Goal: Information Seeking & Learning: Learn about a topic

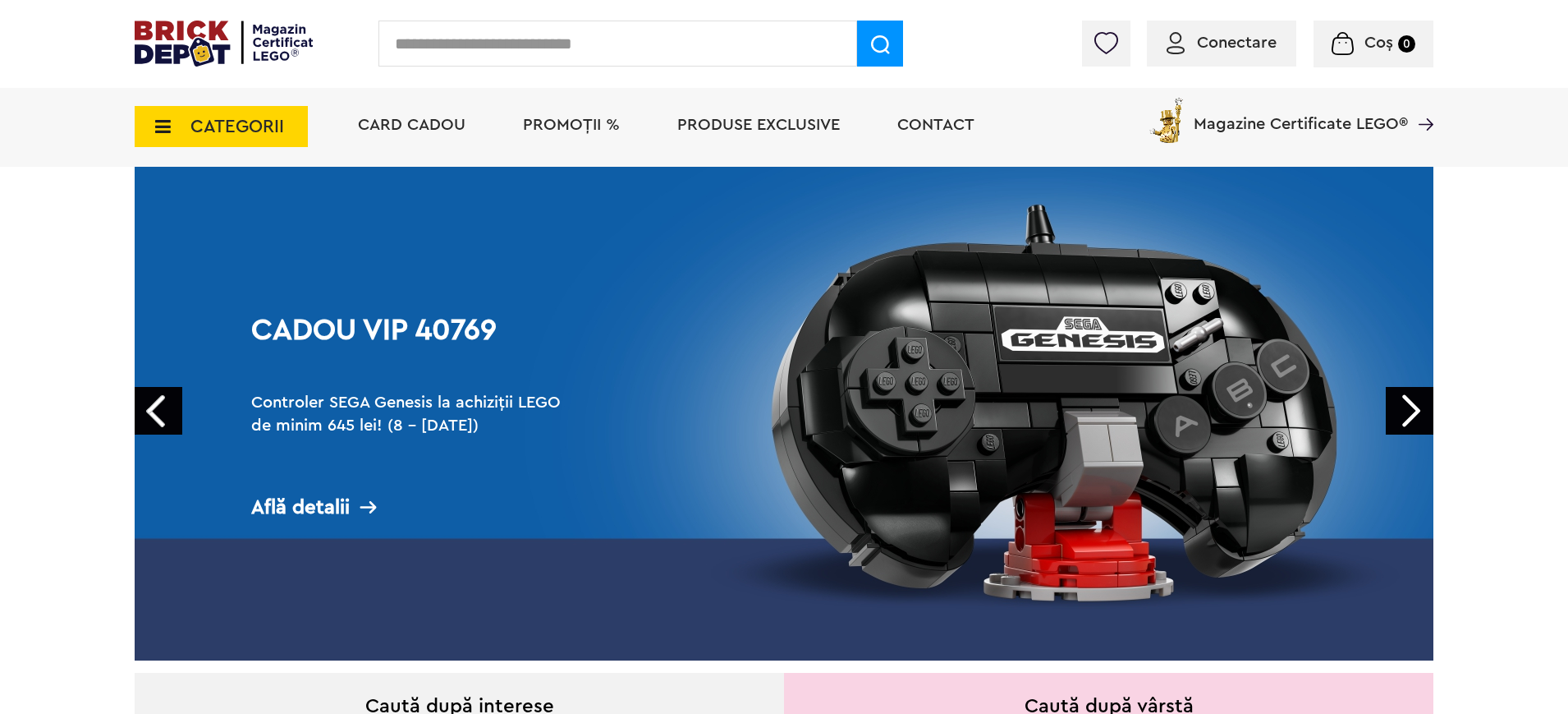
scroll to position [91, 0]
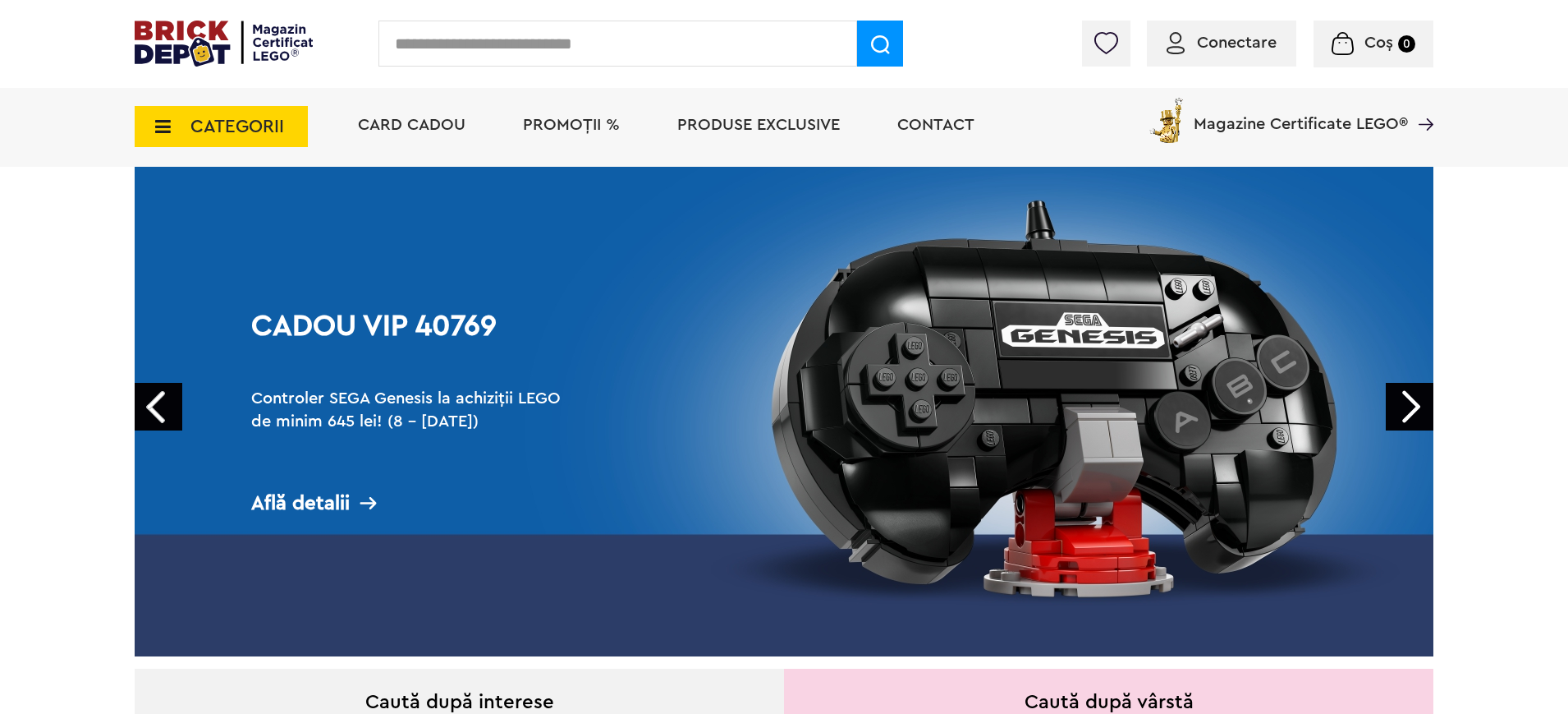
click at [553, 120] on span "PROMOȚII %" at bounding box center [571, 124] width 96 height 17
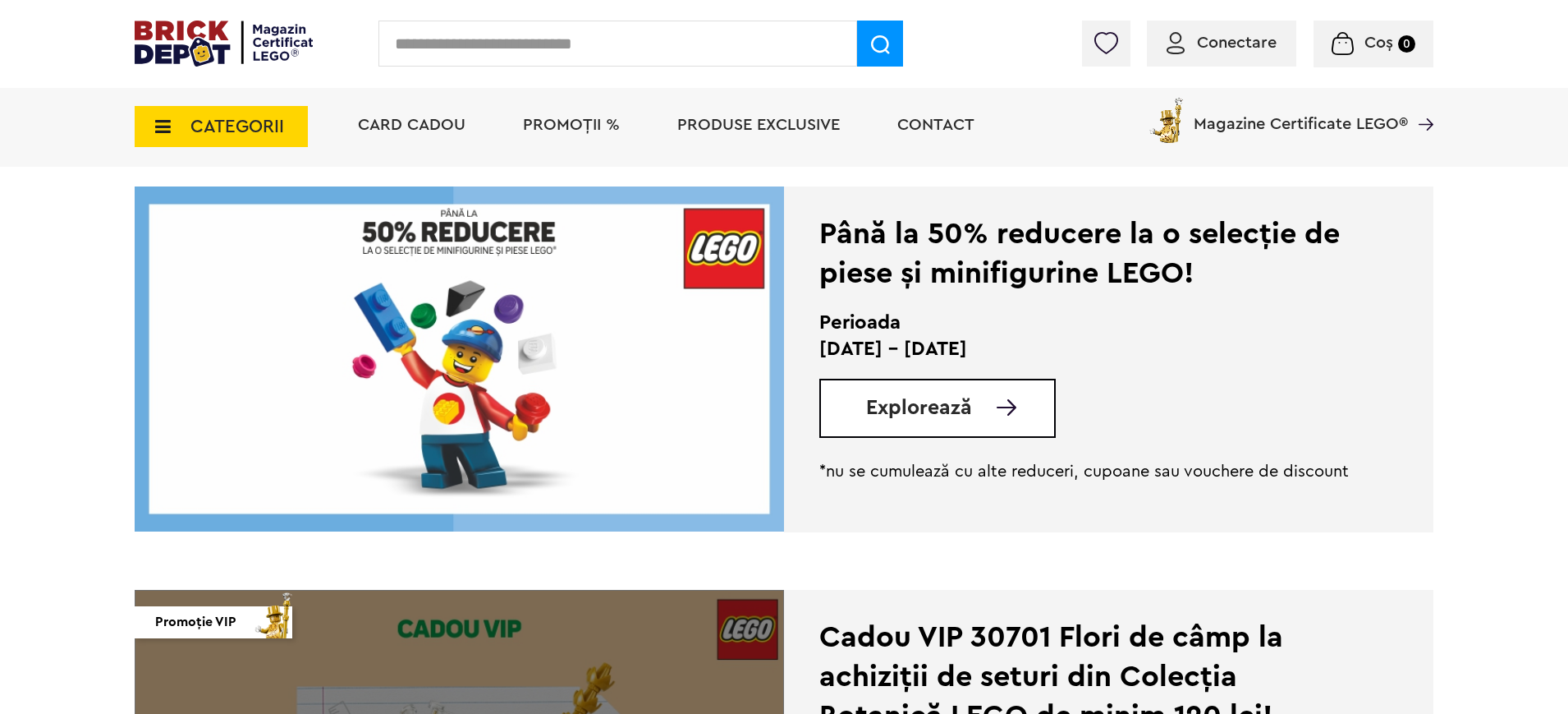
scroll to position [2398, 0]
click at [942, 414] on span "Explorează" at bounding box center [919, 407] width 106 height 21
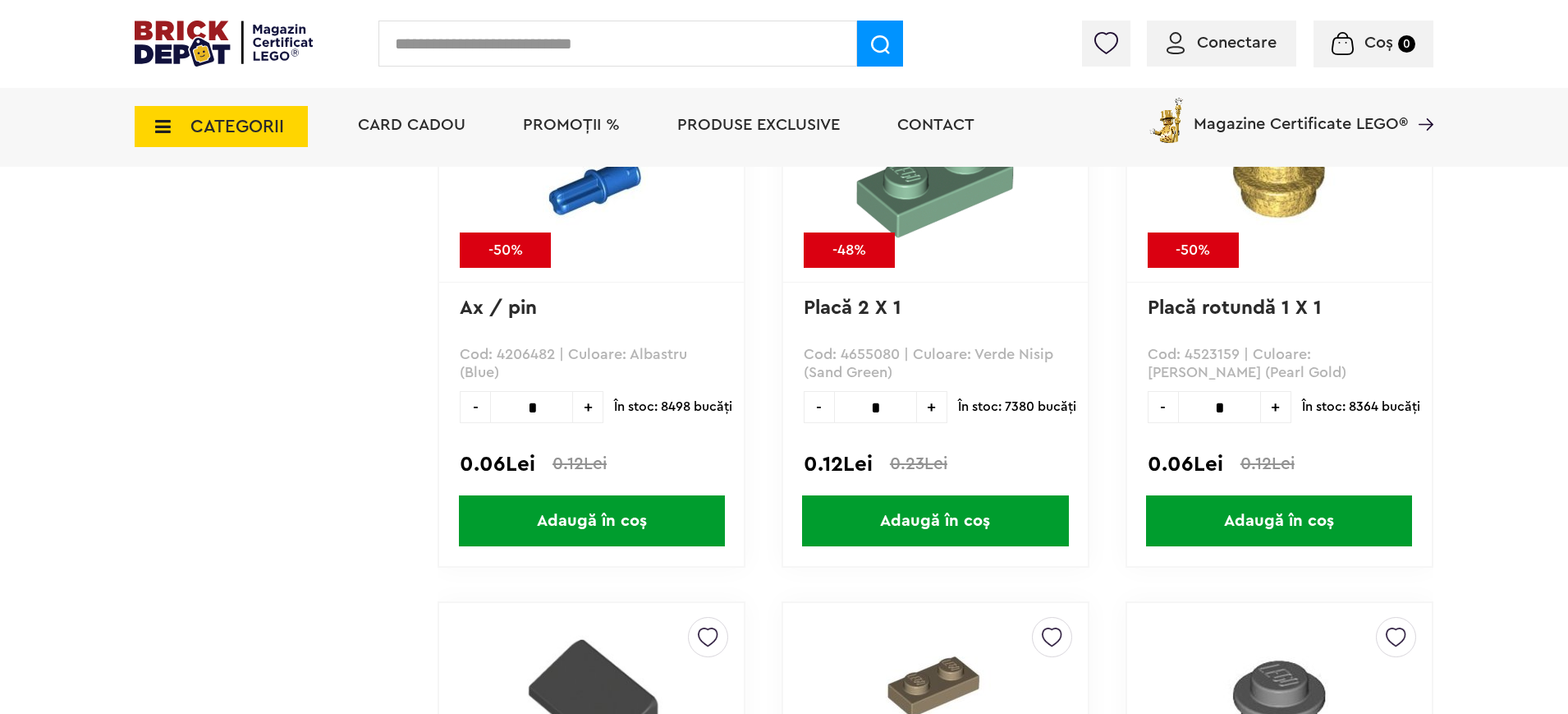
scroll to position [3759, 0]
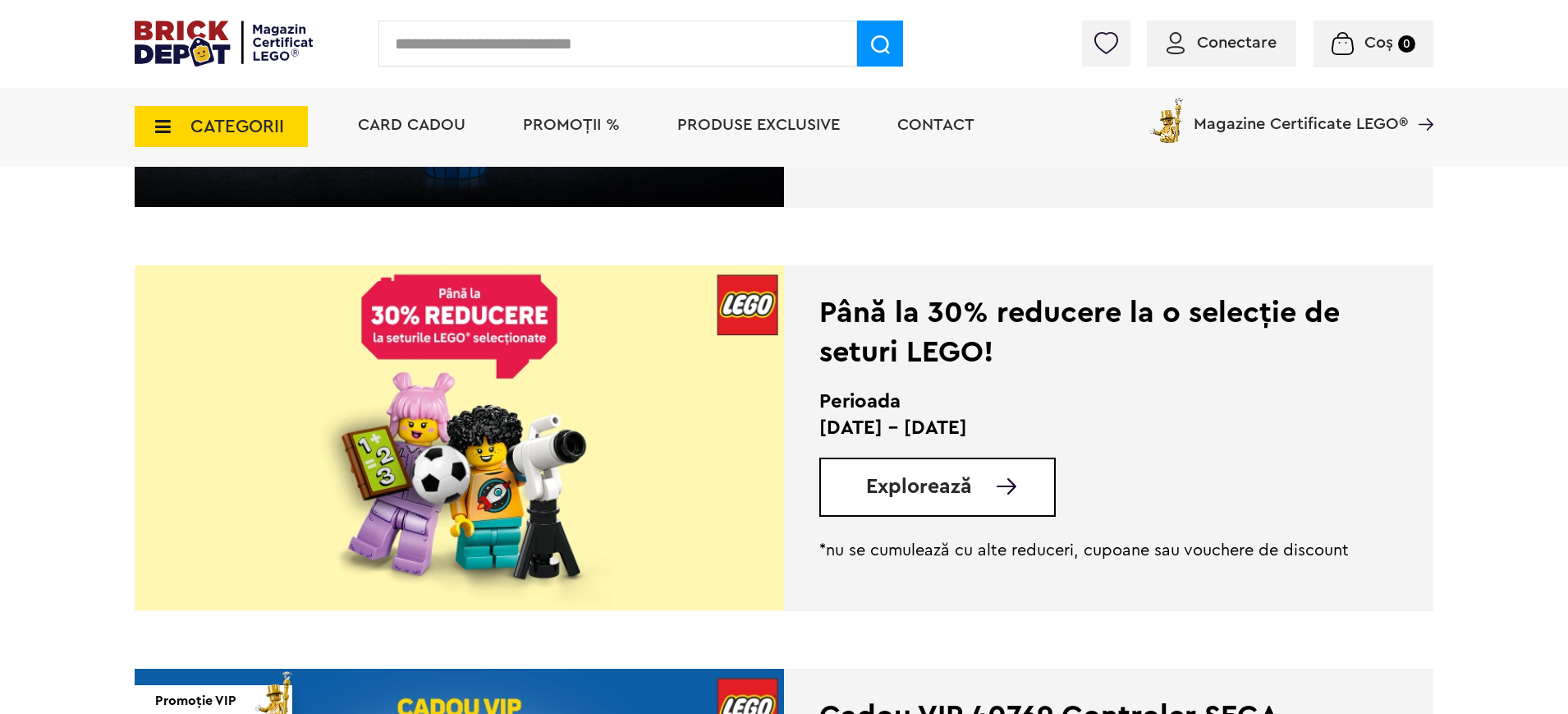
scroll to position [1110, 0]
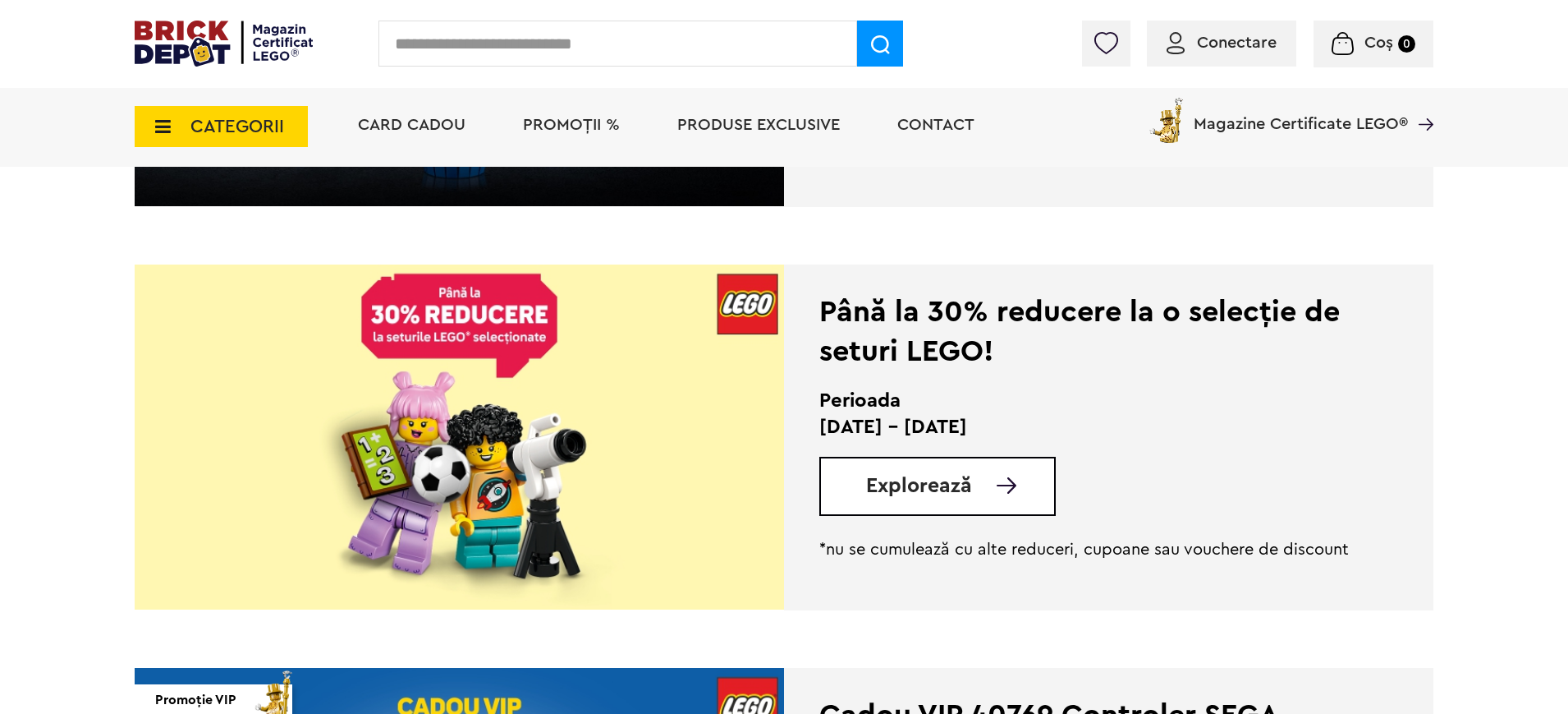
click at [931, 499] on div "Explorează" at bounding box center [937, 487] width 236 height 59
drag, startPoint x: 961, startPoint y: 470, endPoint x: 941, endPoint y: 489, distance: 27.6
click at [941, 489] on div "Explorează" at bounding box center [937, 487] width 236 height 59
click at [1100, 406] on h2 "Perioada" at bounding box center [1085, 401] width 533 height 27
click at [517, 484] on img at bounding box center [460, 437] width 650 height 345
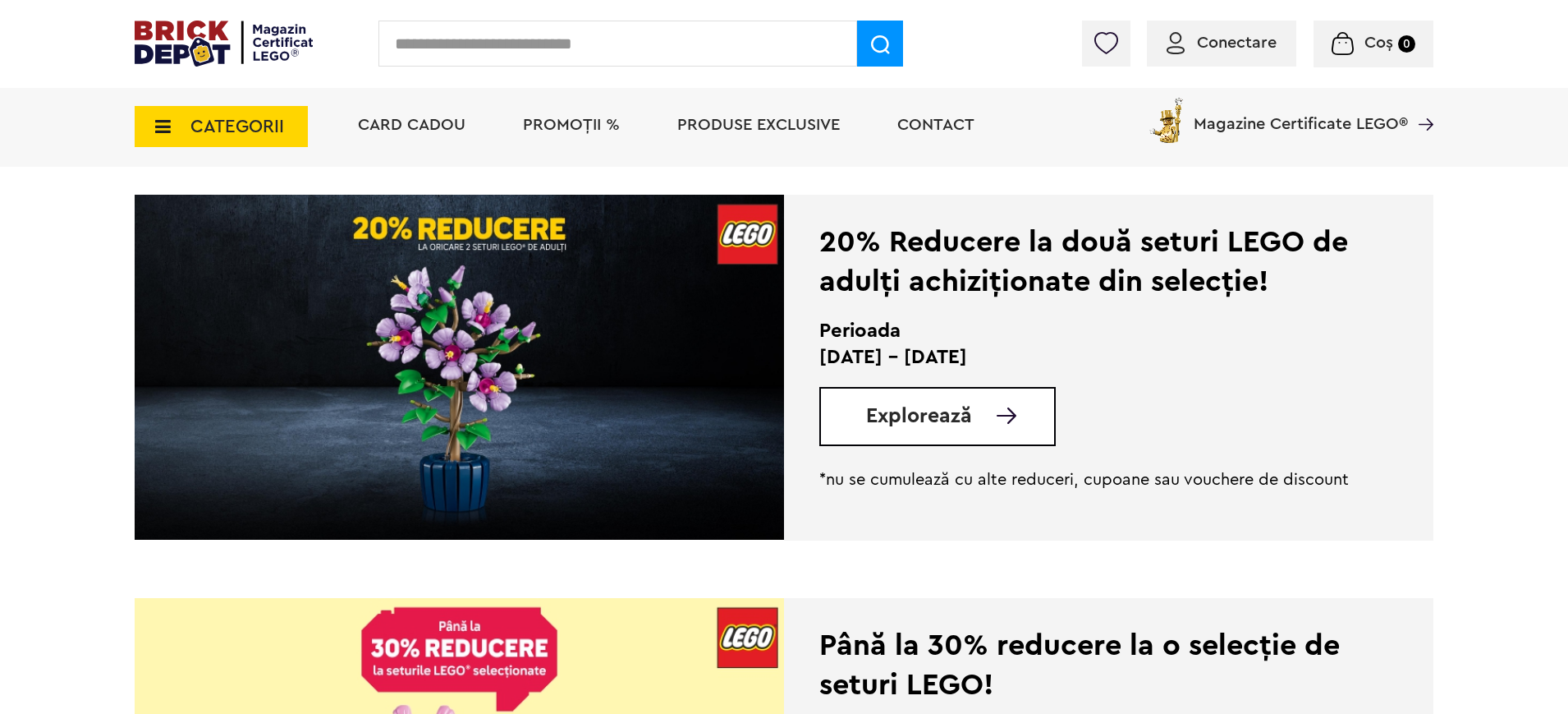
scroll to position [774, 0]
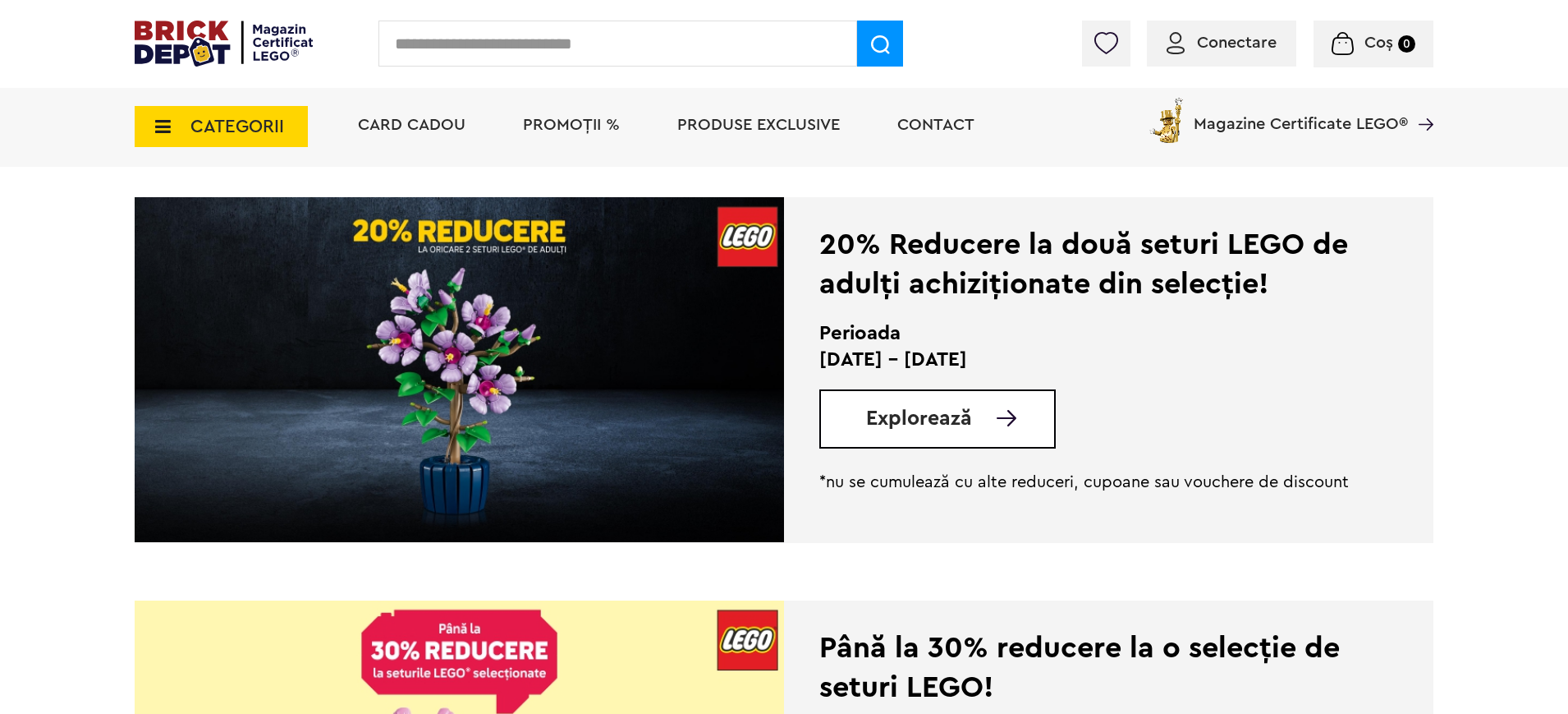
click at [557, 283] on img at bounding box center [460, 369] width 650 height 345
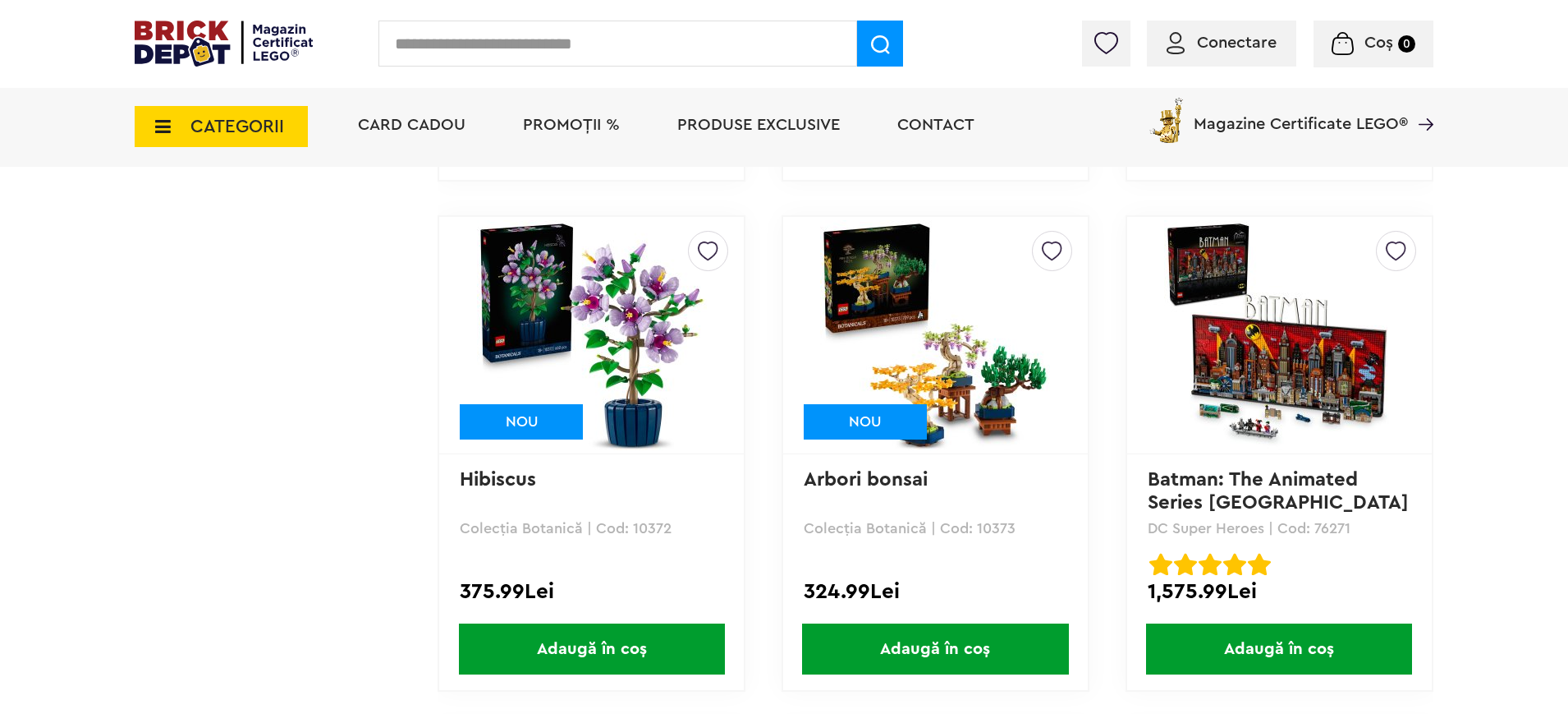
scroll to position [6148, 0]
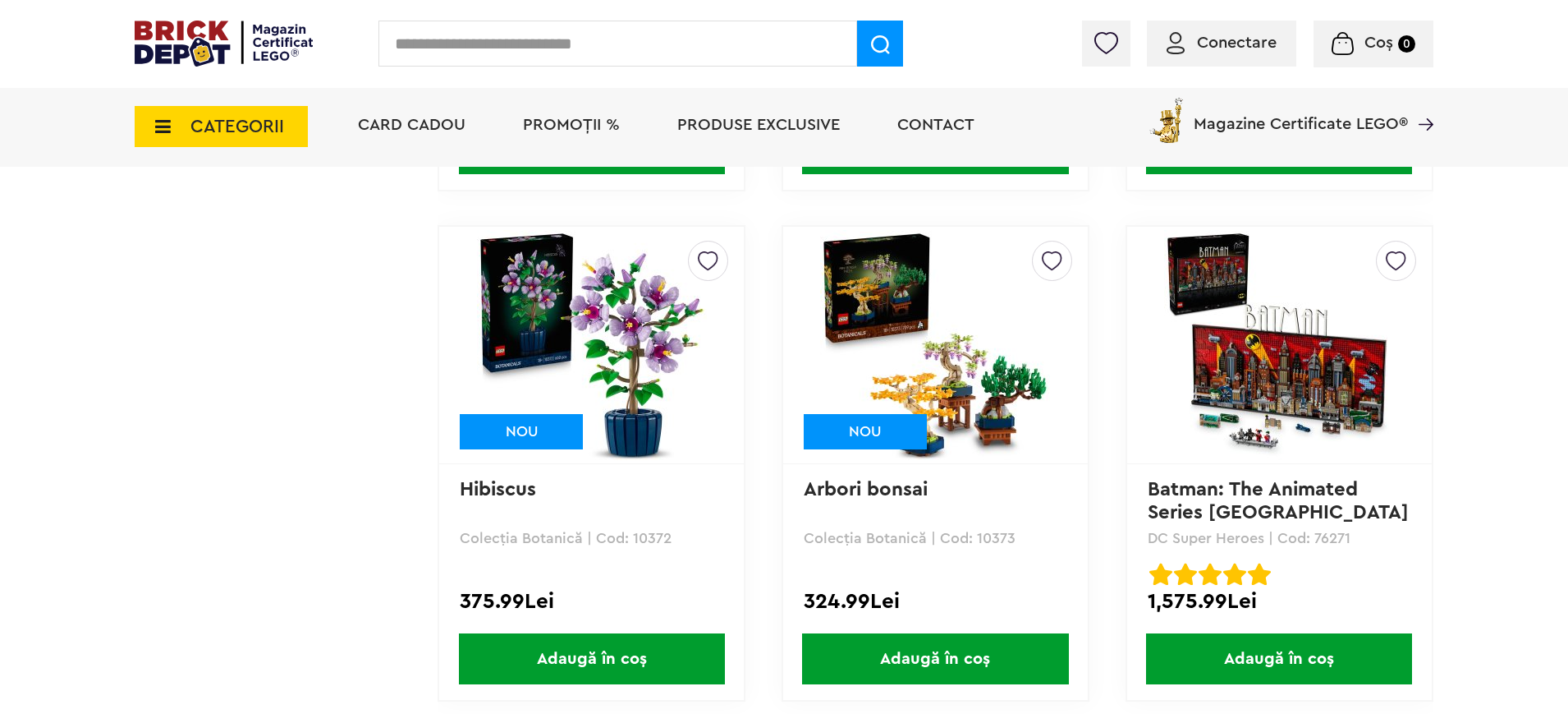
click at [1269, 400] on img at bounding box center [1280, 346] width 230 height 230
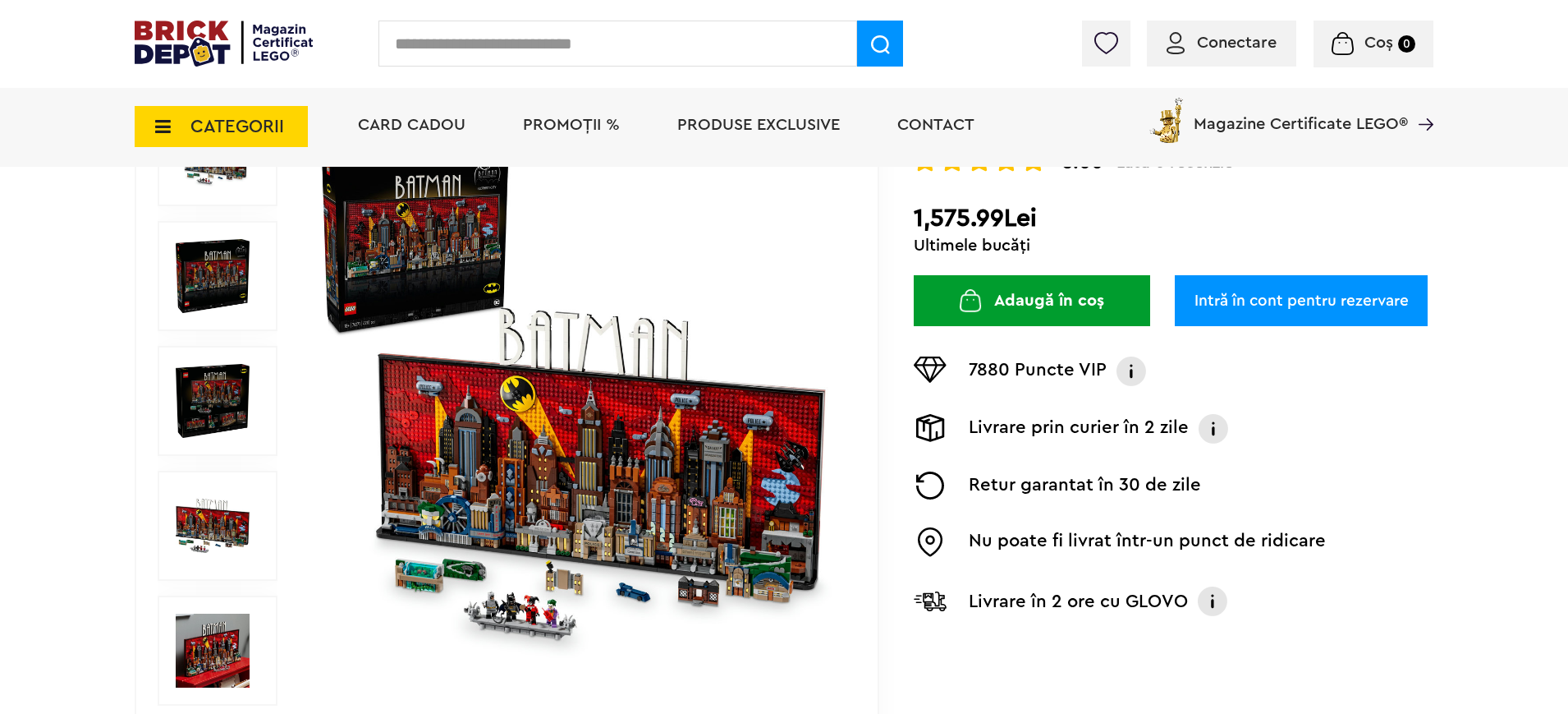
scroll to position [234, 0]
click at [617, 430] on img at bounding box center [578, 400] width 529 height 529
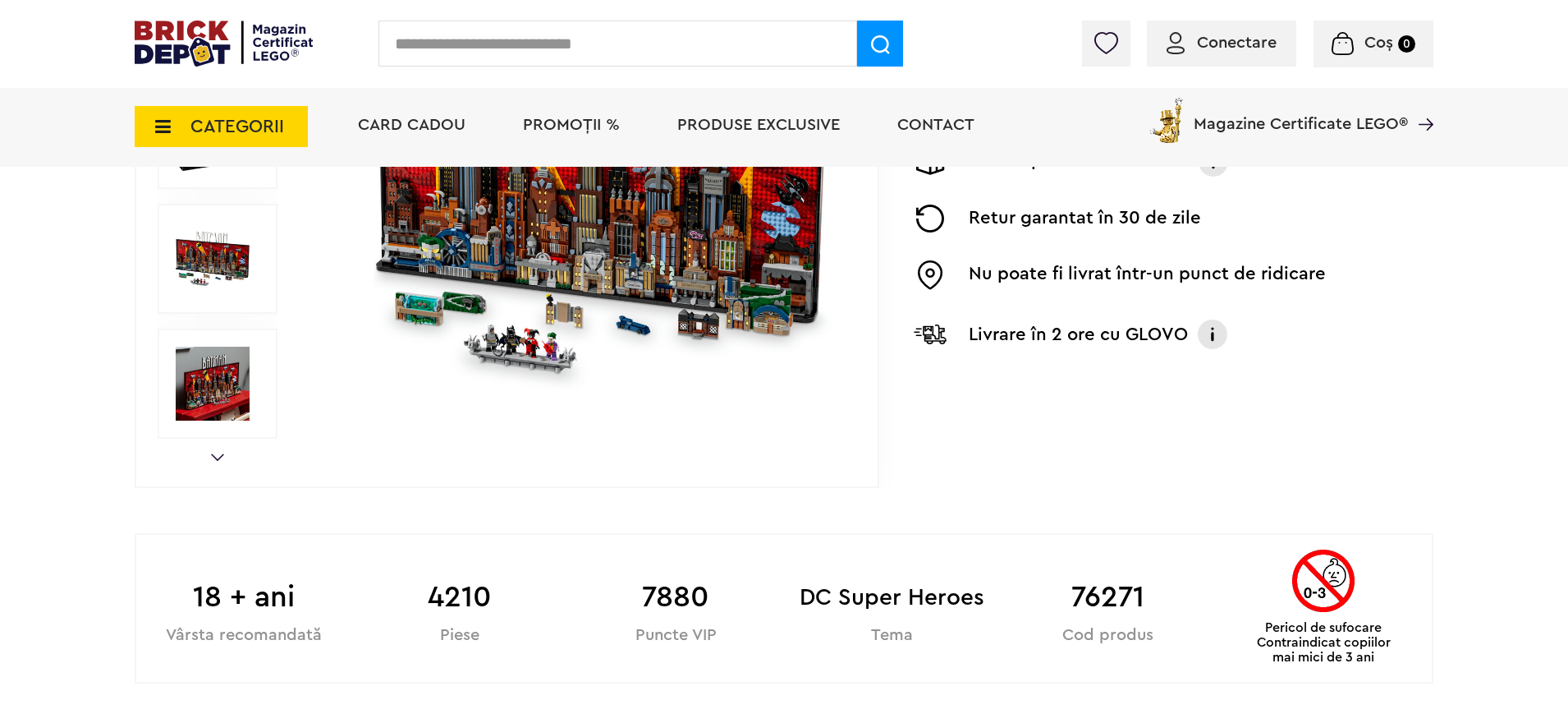
scroll to position [501, 0]
drag, startPoint x: 428, startPoint y: 607, endPoint x: 522, endPoint y: 594, distance: 94.9
click at [522, 594] on b "4210" at bounding box center [460, 596] width 216 height 44
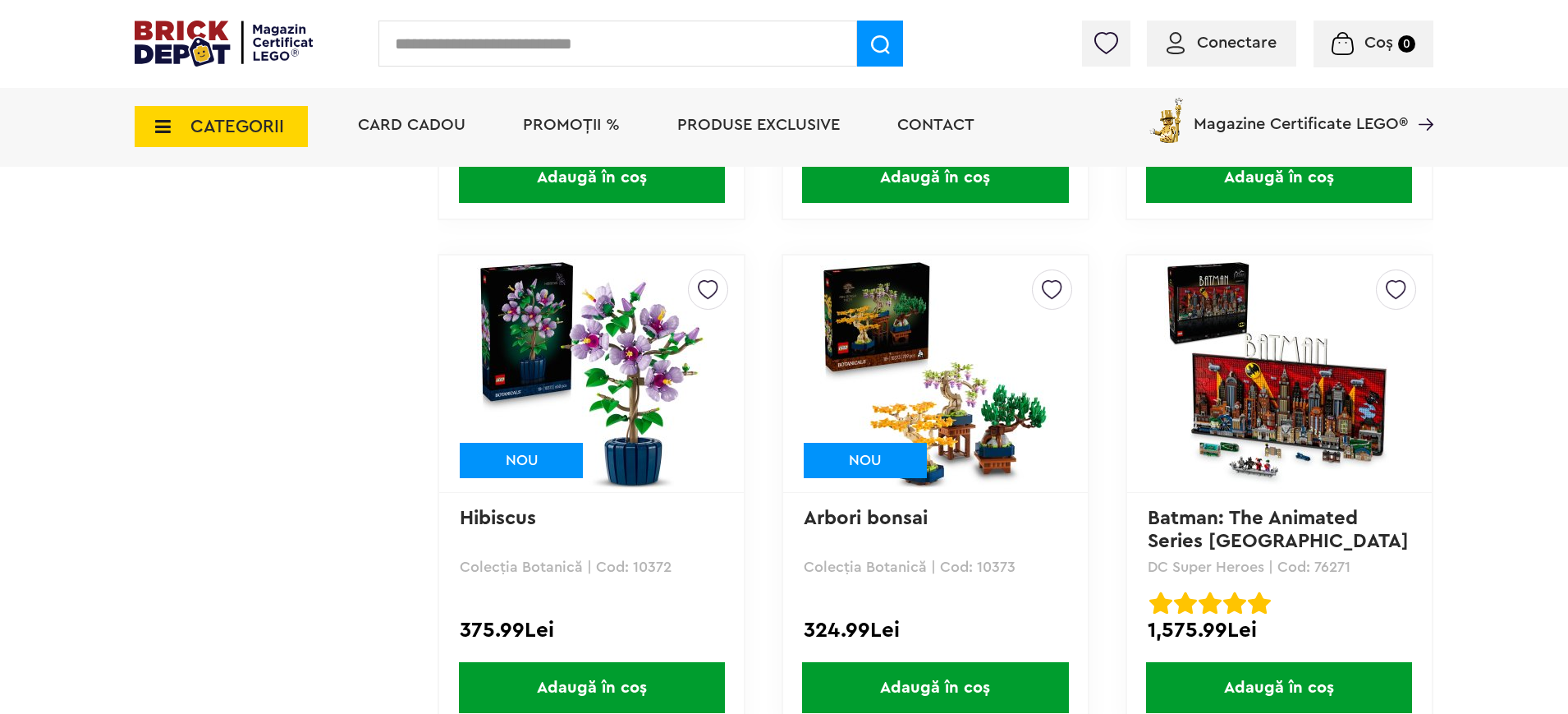
scroll to position [6148, 0]
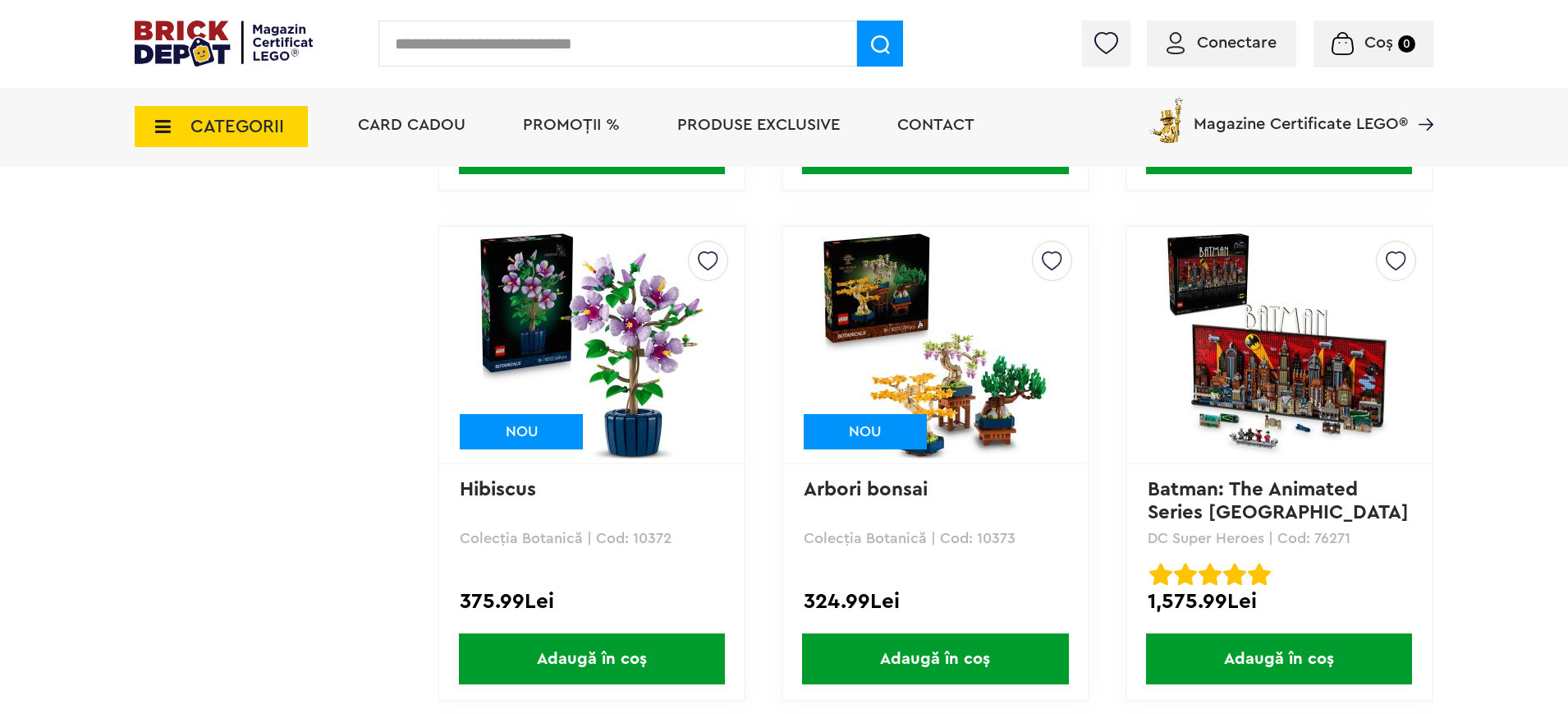
click at [1251, 433] on img at bounding box center [1280, 346] width 230 height 230
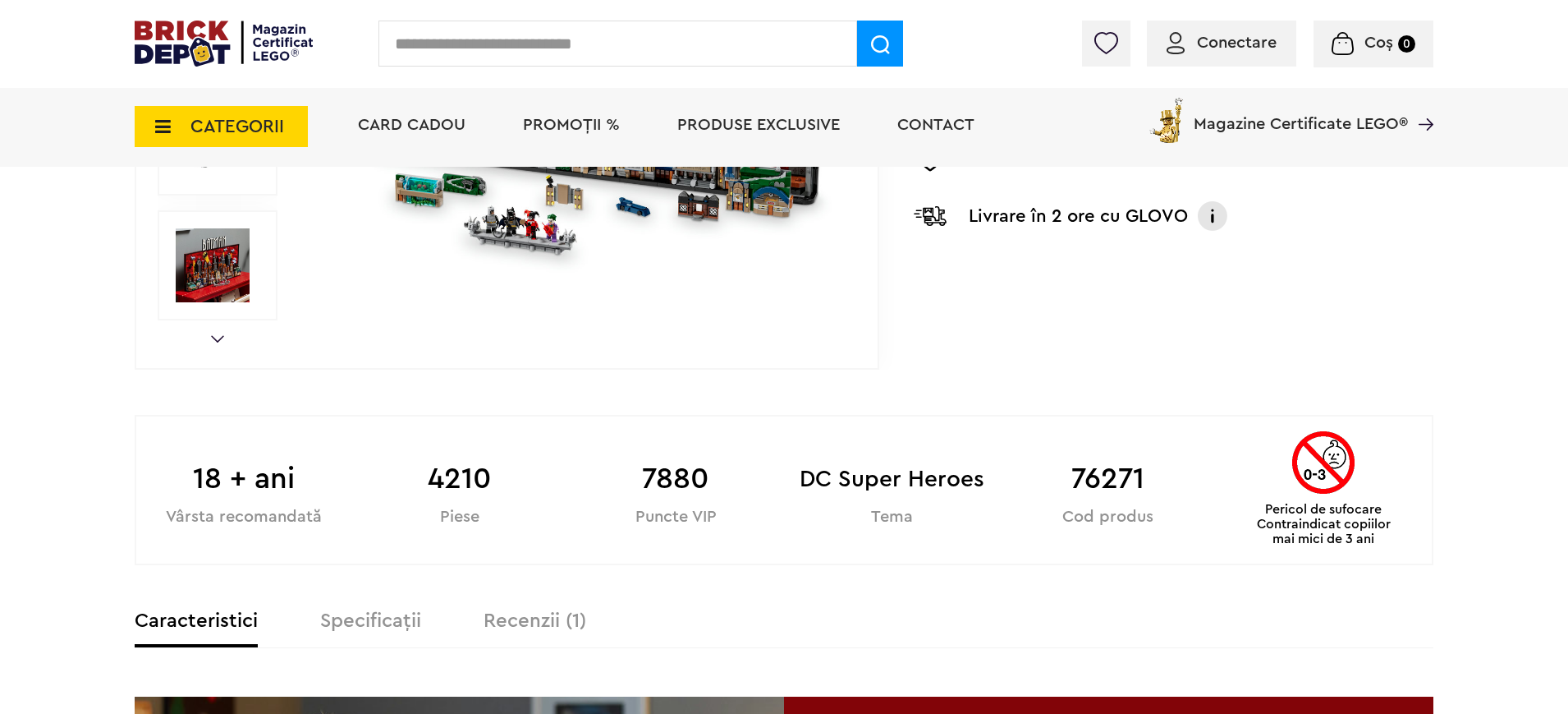
scroll to position [620, 0]
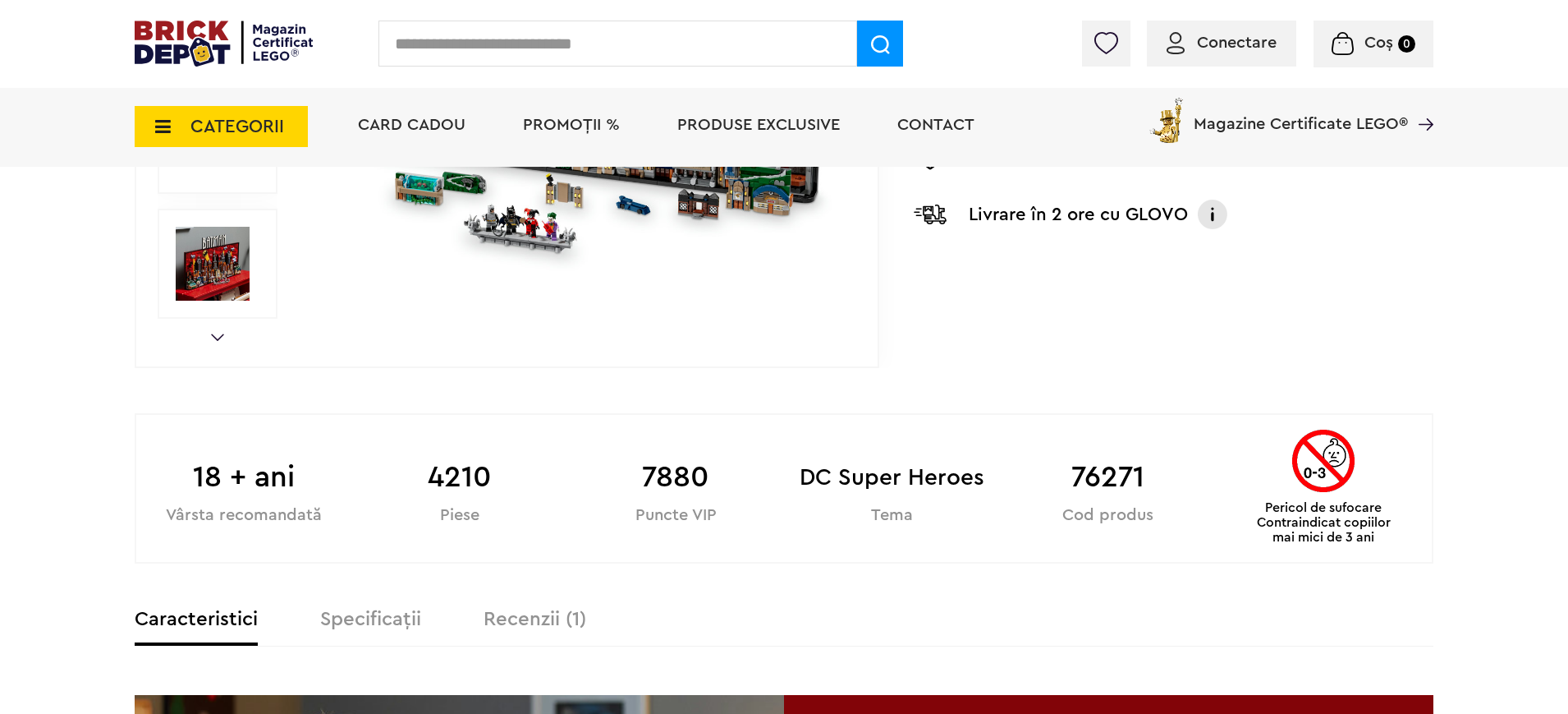
click at [881, 478] on b "DC Super Heroes" at bounding box center [891, 477] width 216 height 44
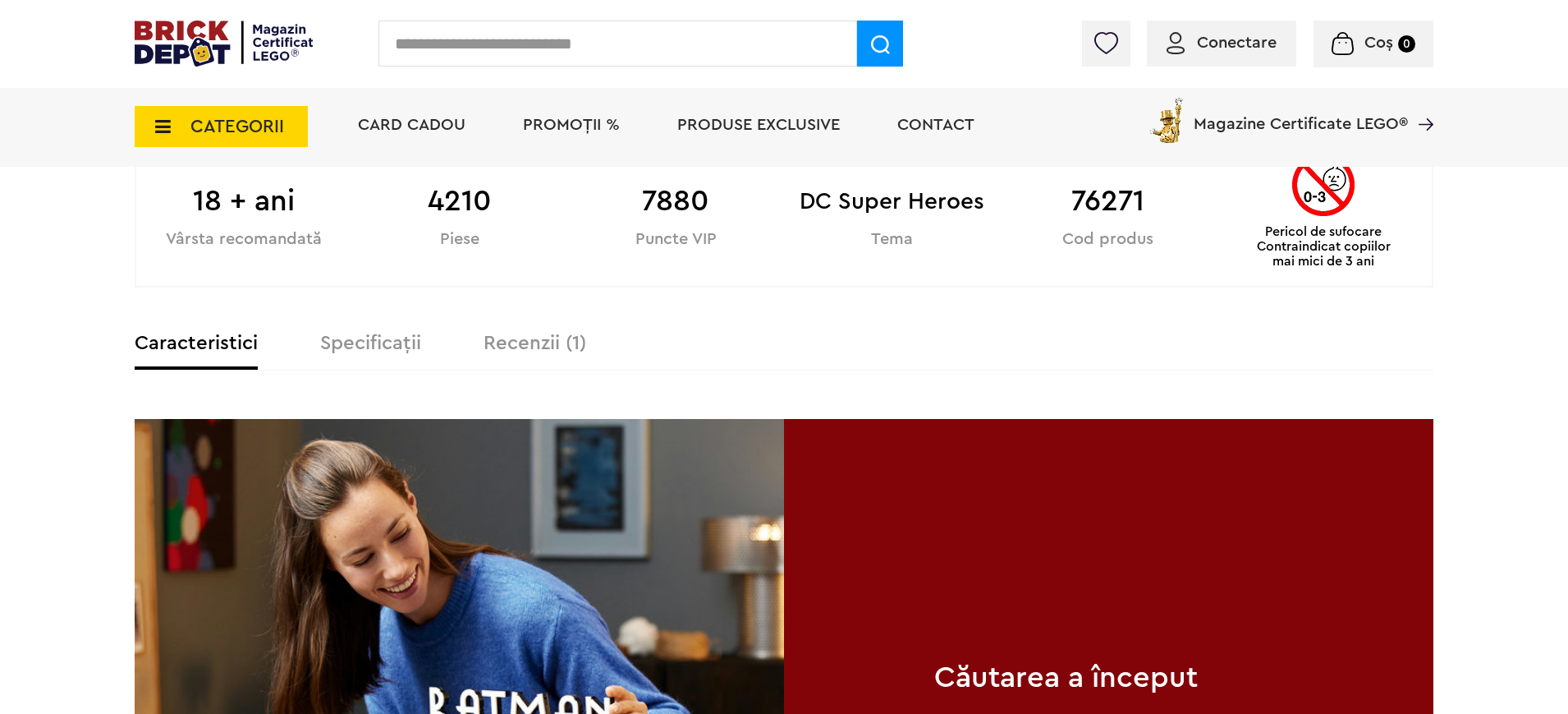
scroll to position [908, 0]
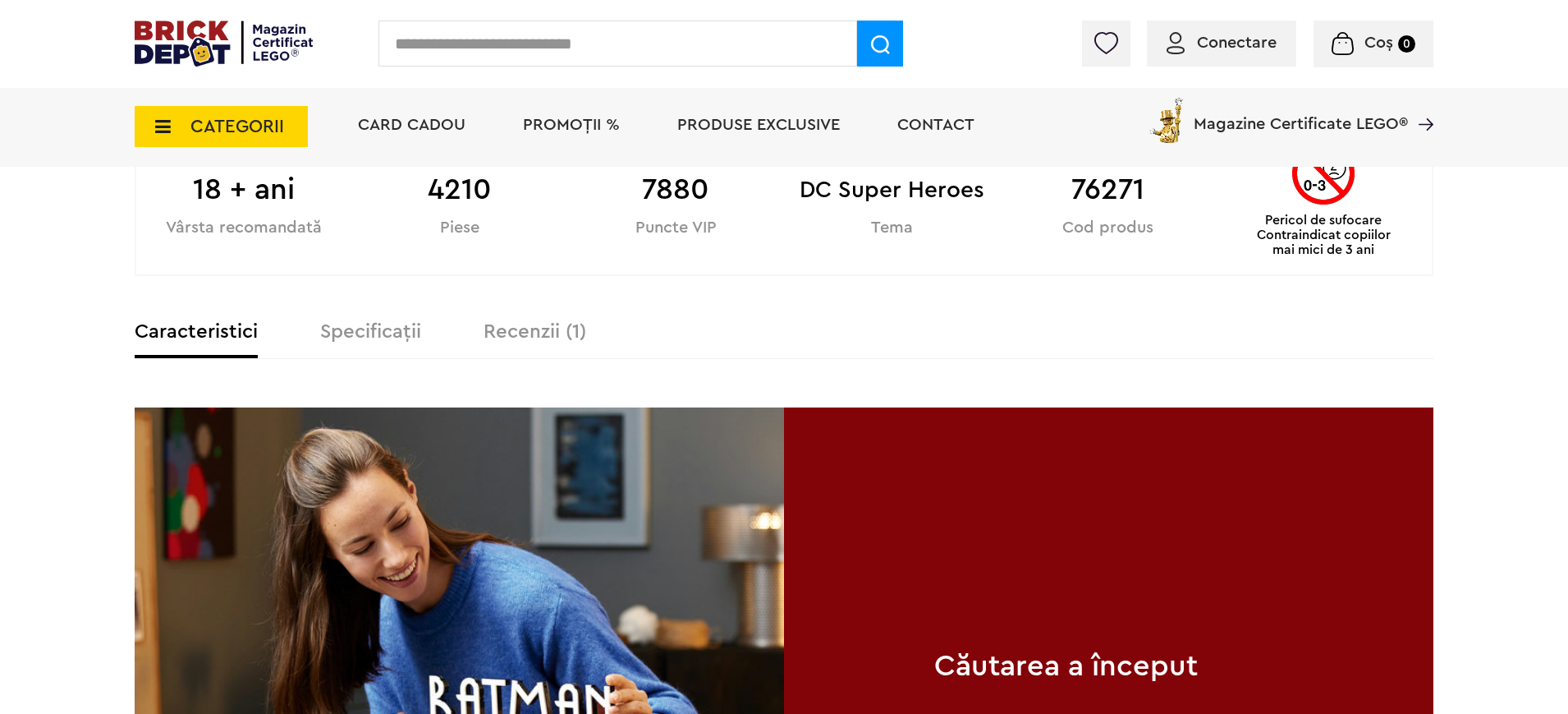
click at [536, 332] on label "Recenzii (1)" at bounding box center [534, 332] width 102 height 20
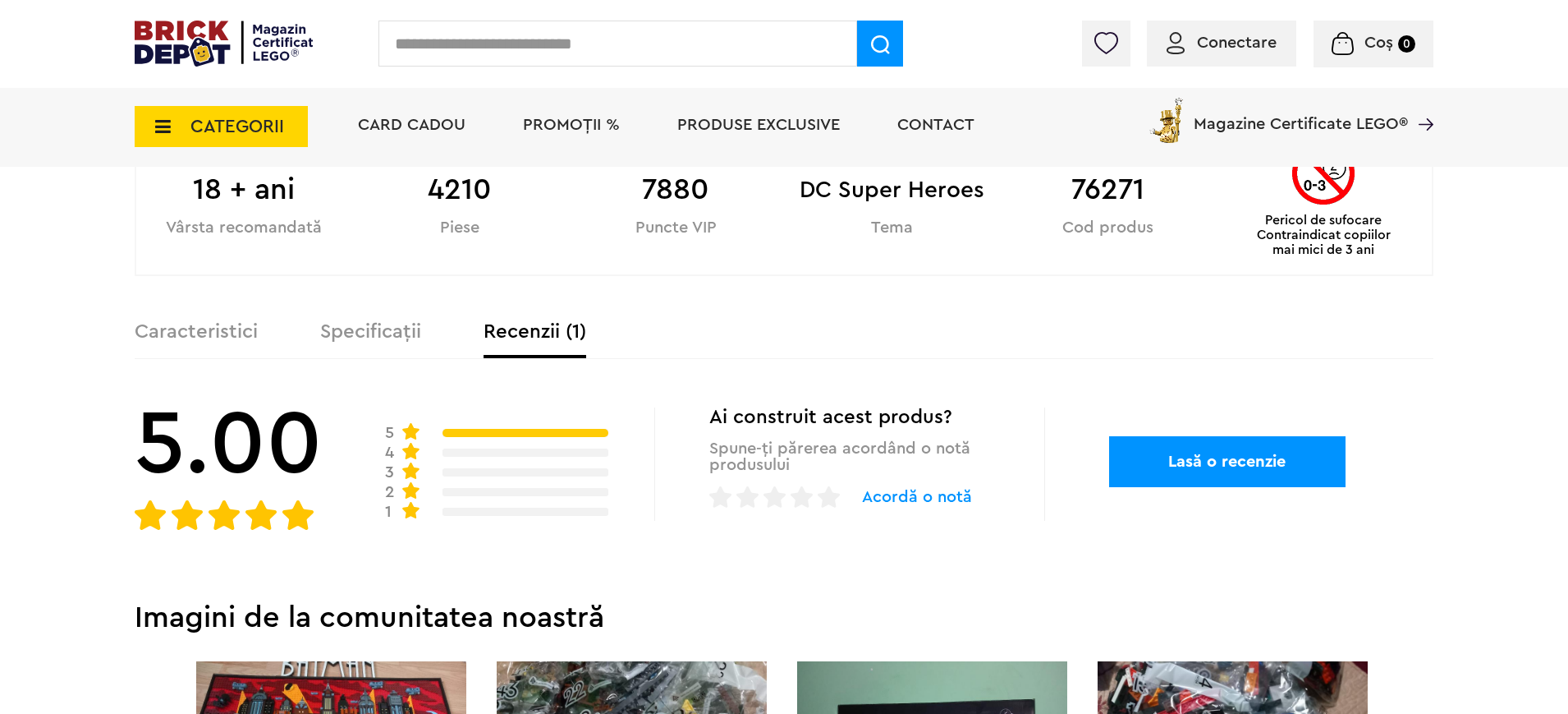
click at [398, 320] on div "Prev Next 1/9 Creează o listă nouă DC Super Heroes | Cod: 76271 Batman: The Ani…" at bounding box center [784, 312] width 1298 height 1877
click at [383, 342] on label "Specificații" at bounding box center [370, 332] width 101 height 20
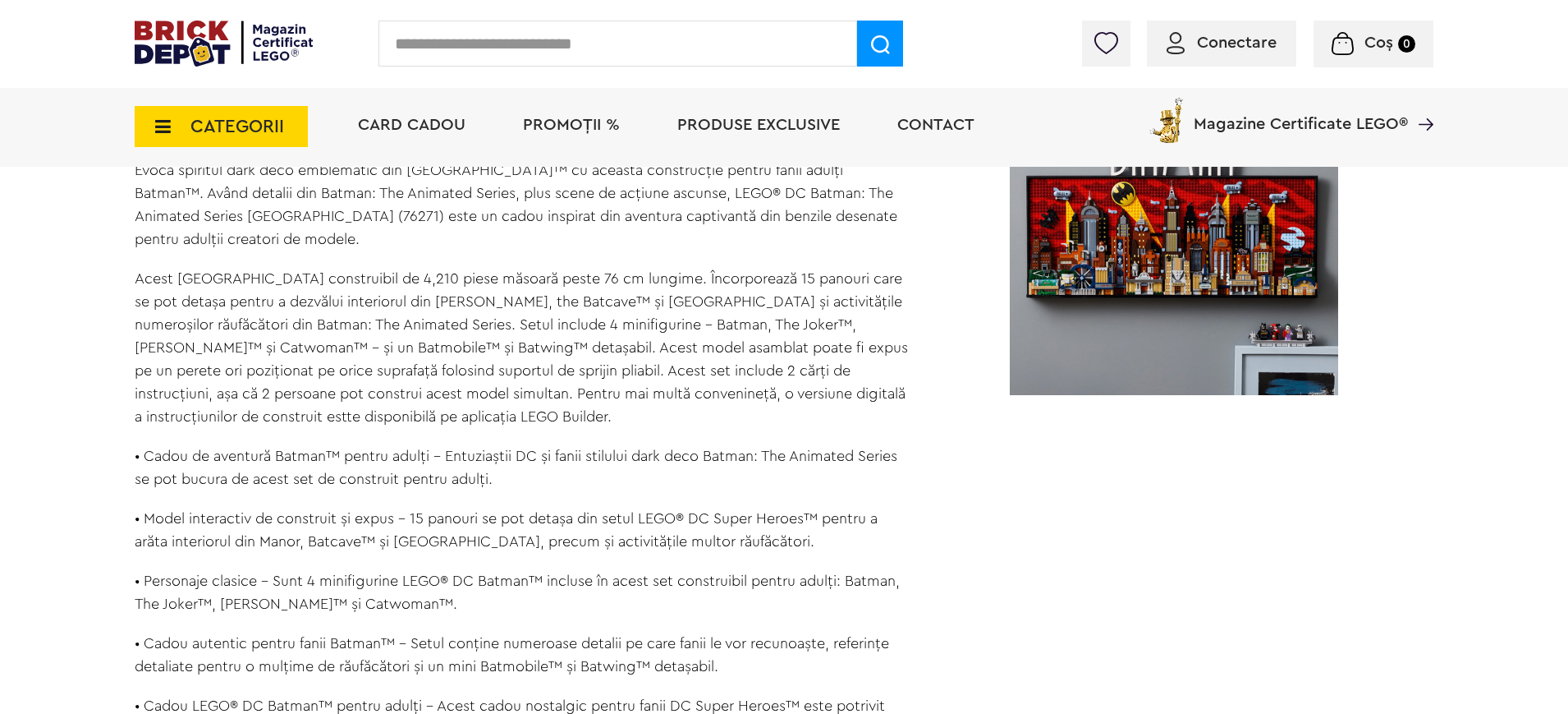
click at [545, 468] on p "• Cadou de aventură Batman™ pentru adulți – Entuziaștii DC și fanii stilului da…" at bounding box center [524, 467] width 779 height 46
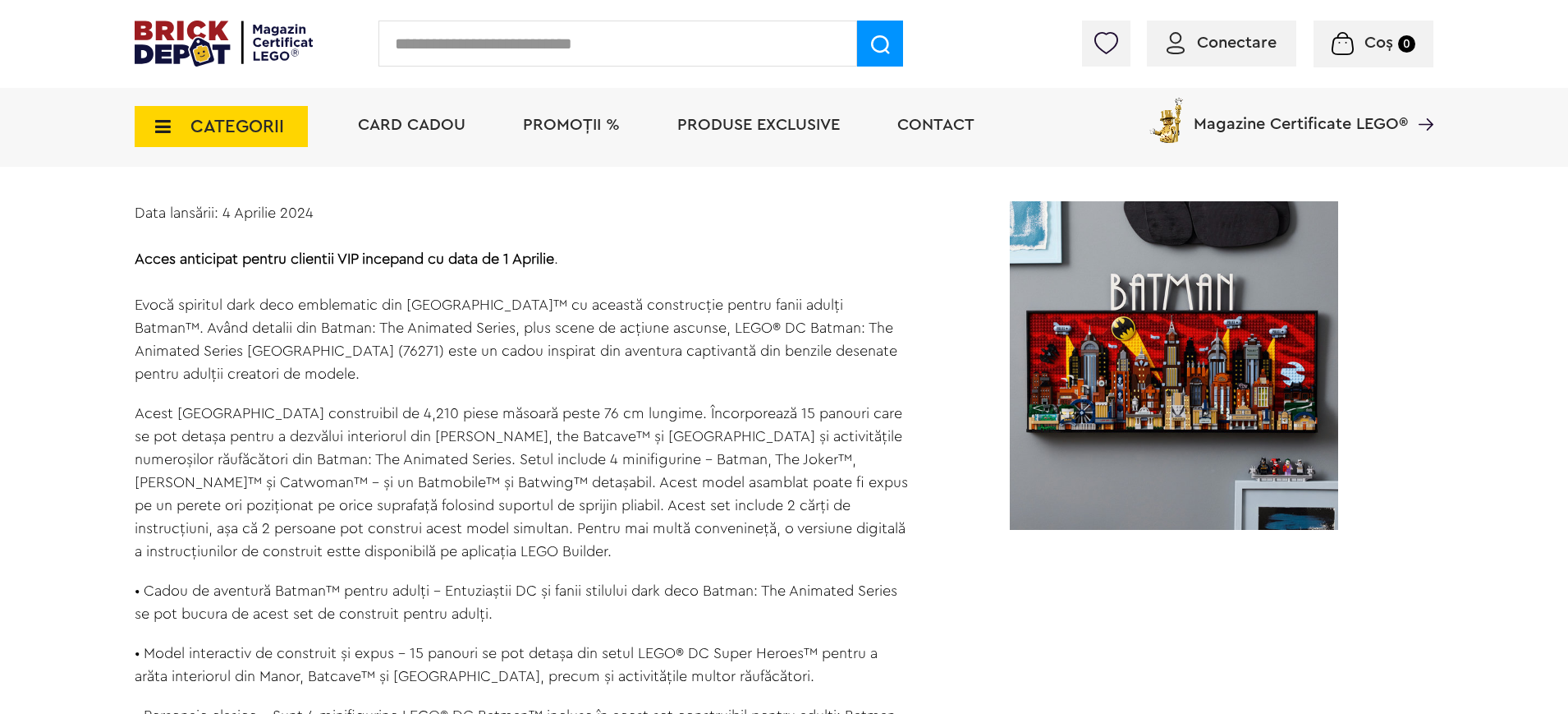
scroll to position [1111, 0]
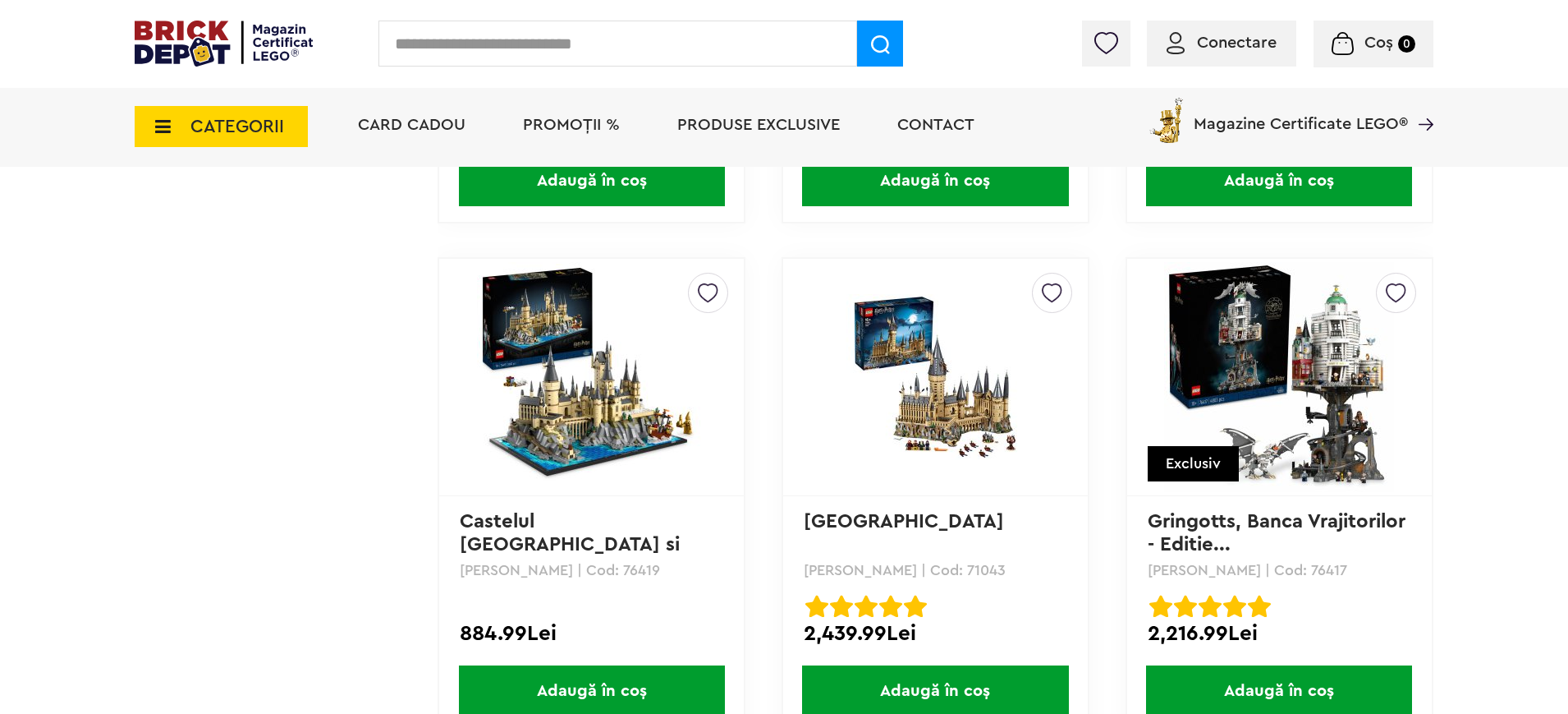
scroll to position [8156, 0]
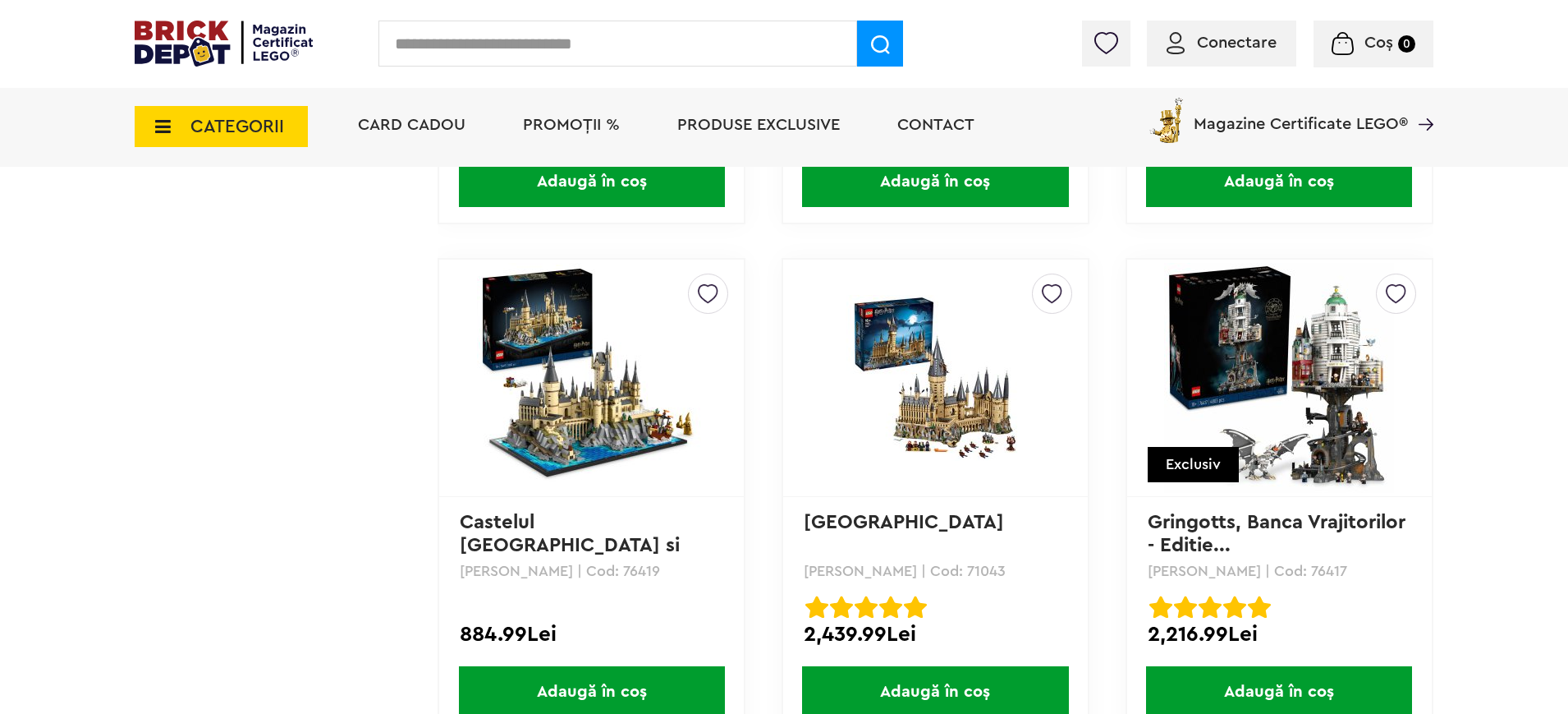
click at [608, 422] on img at bounding box center [593, 378] width 230 height 230
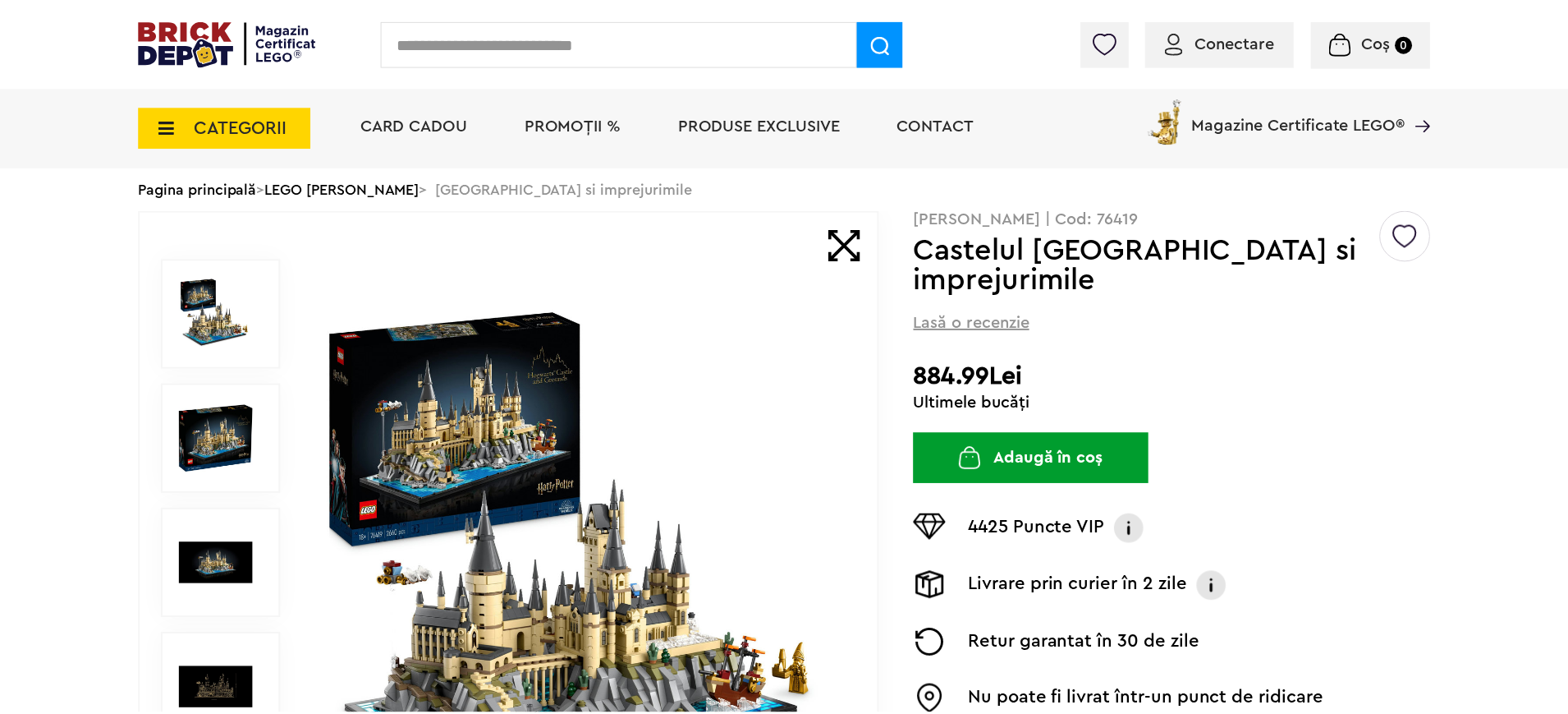
scroll to position [139, 0]
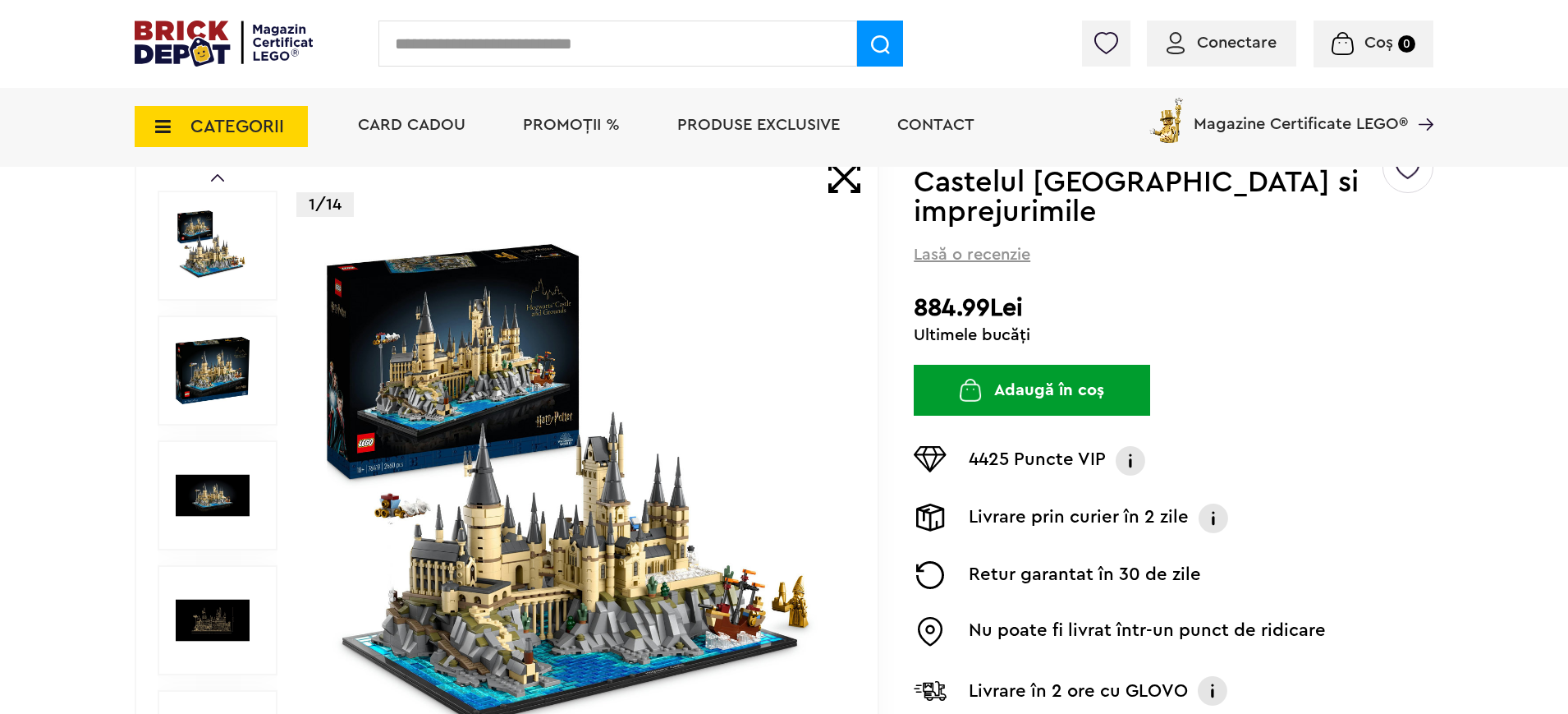
click at [661, 506] on img at bounding box center [578, 494] width 529 height 529
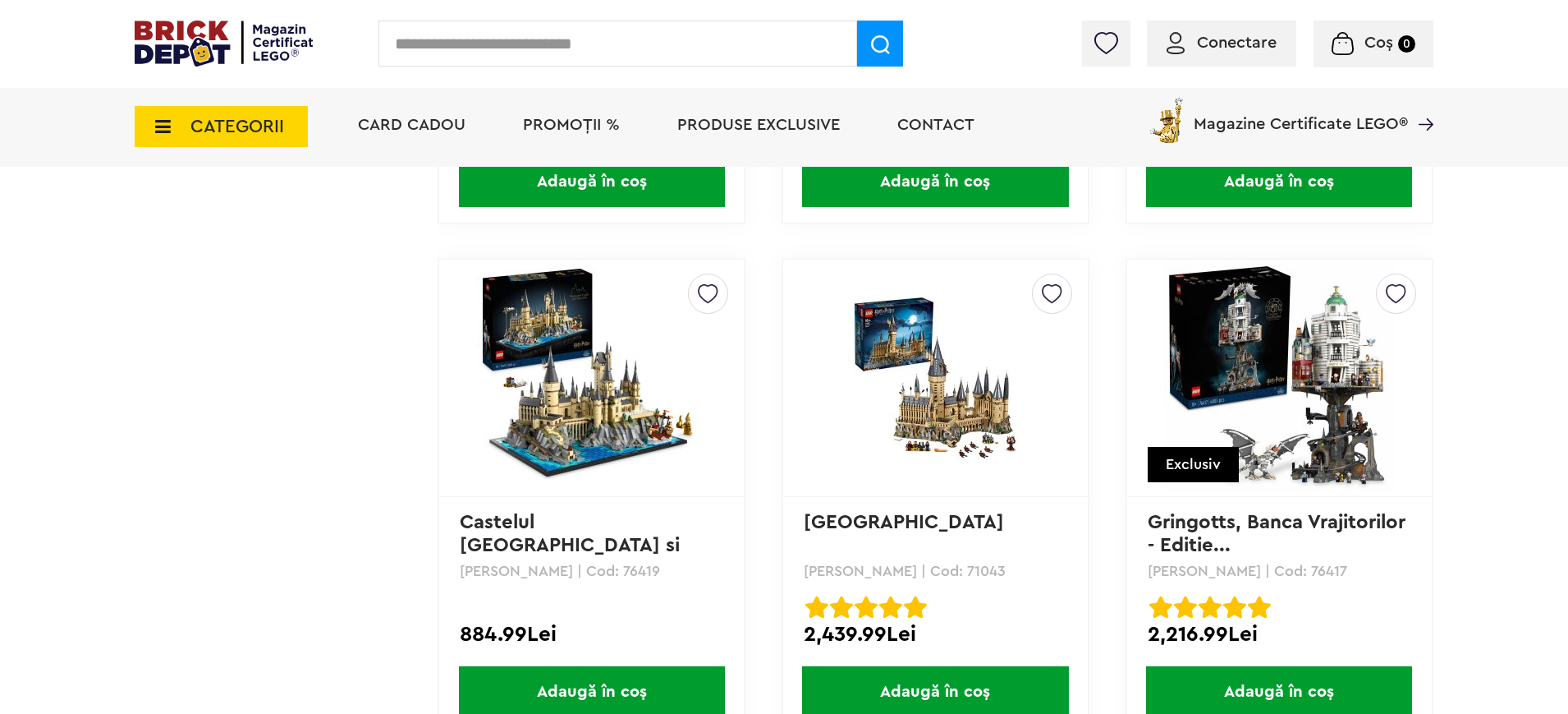
click at [927, 370] on img at bounding box center [935, 377] width 230 height 165
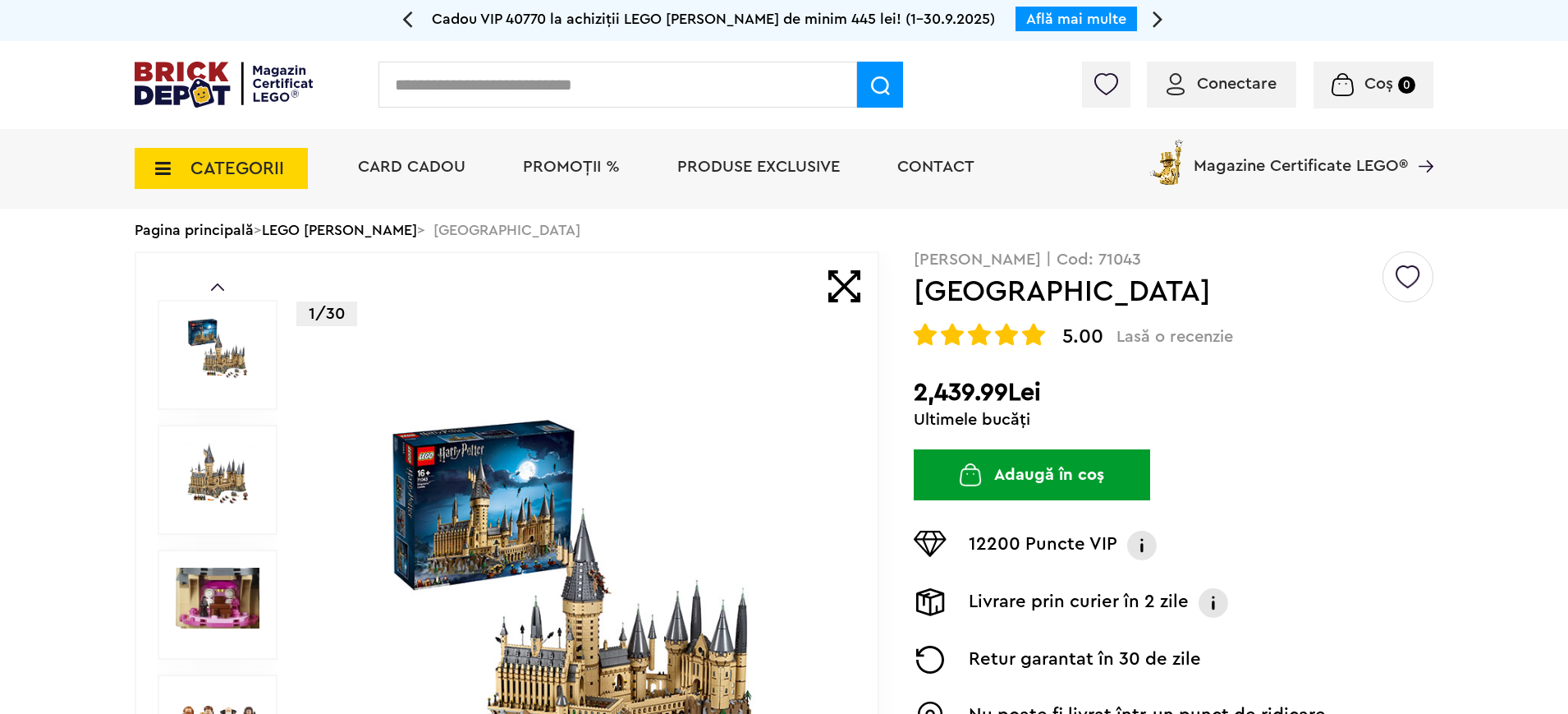
click at [657, 456] on img at bounding box center [578, 605] width 529 height 383
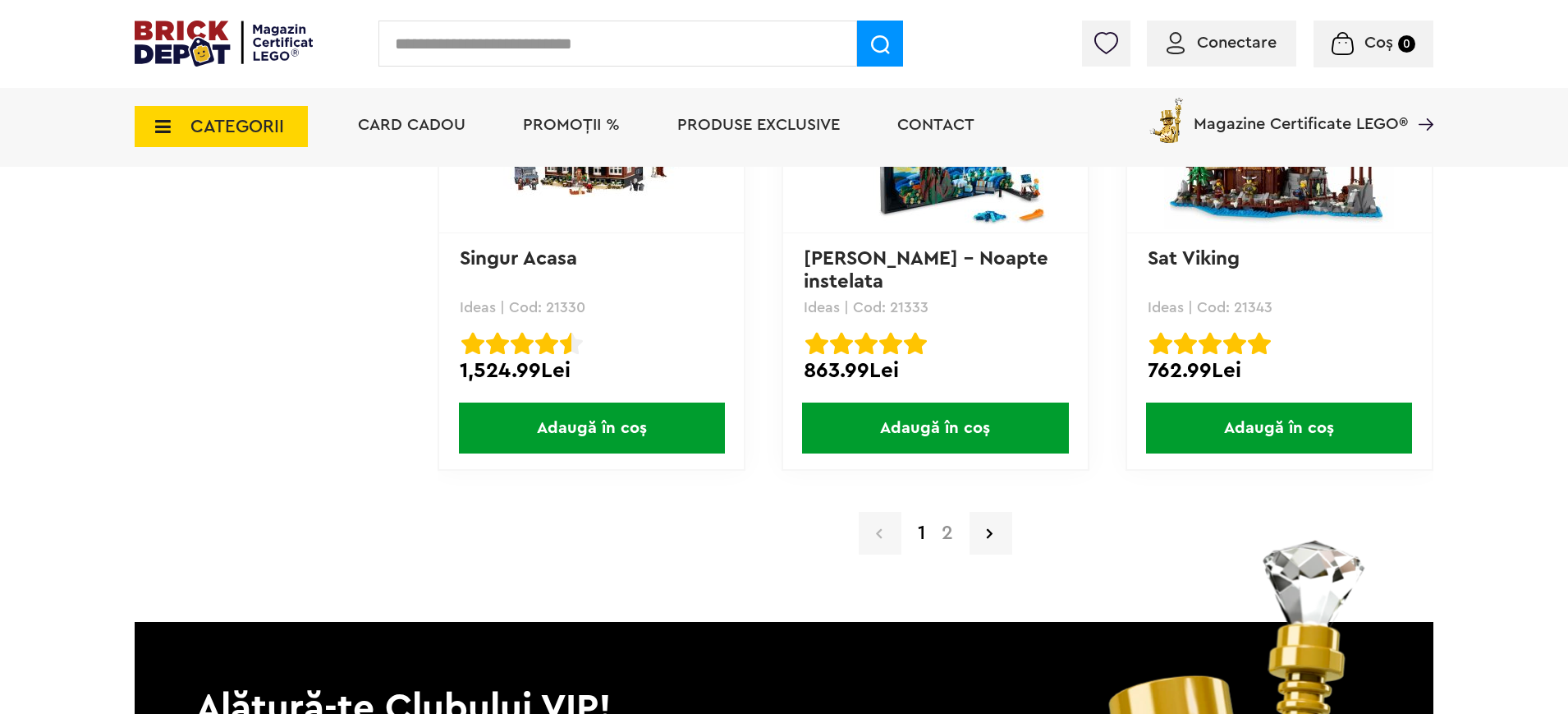
scroll to position [16061, 0]
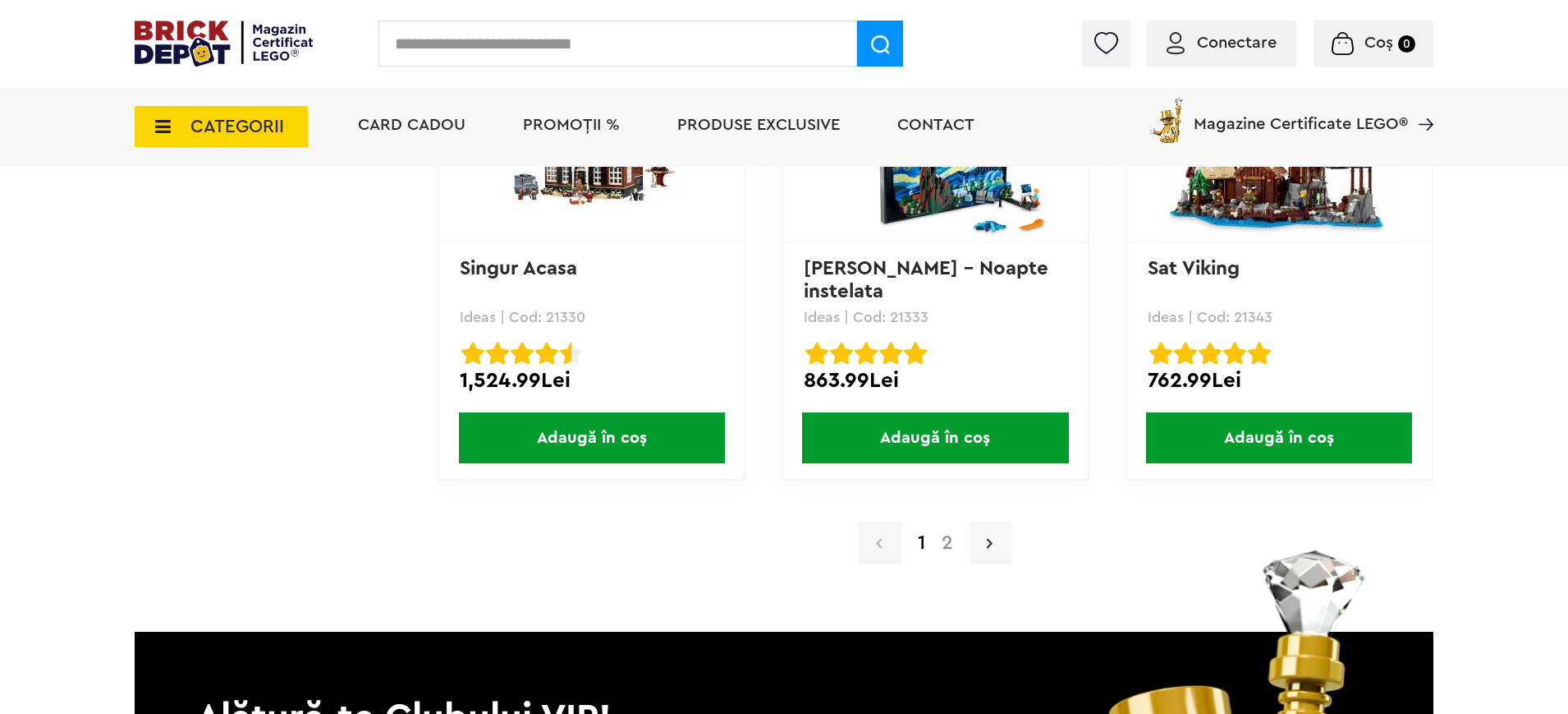
click at [991, 549] on link at bounding box center [990, 543] width 42 height 42
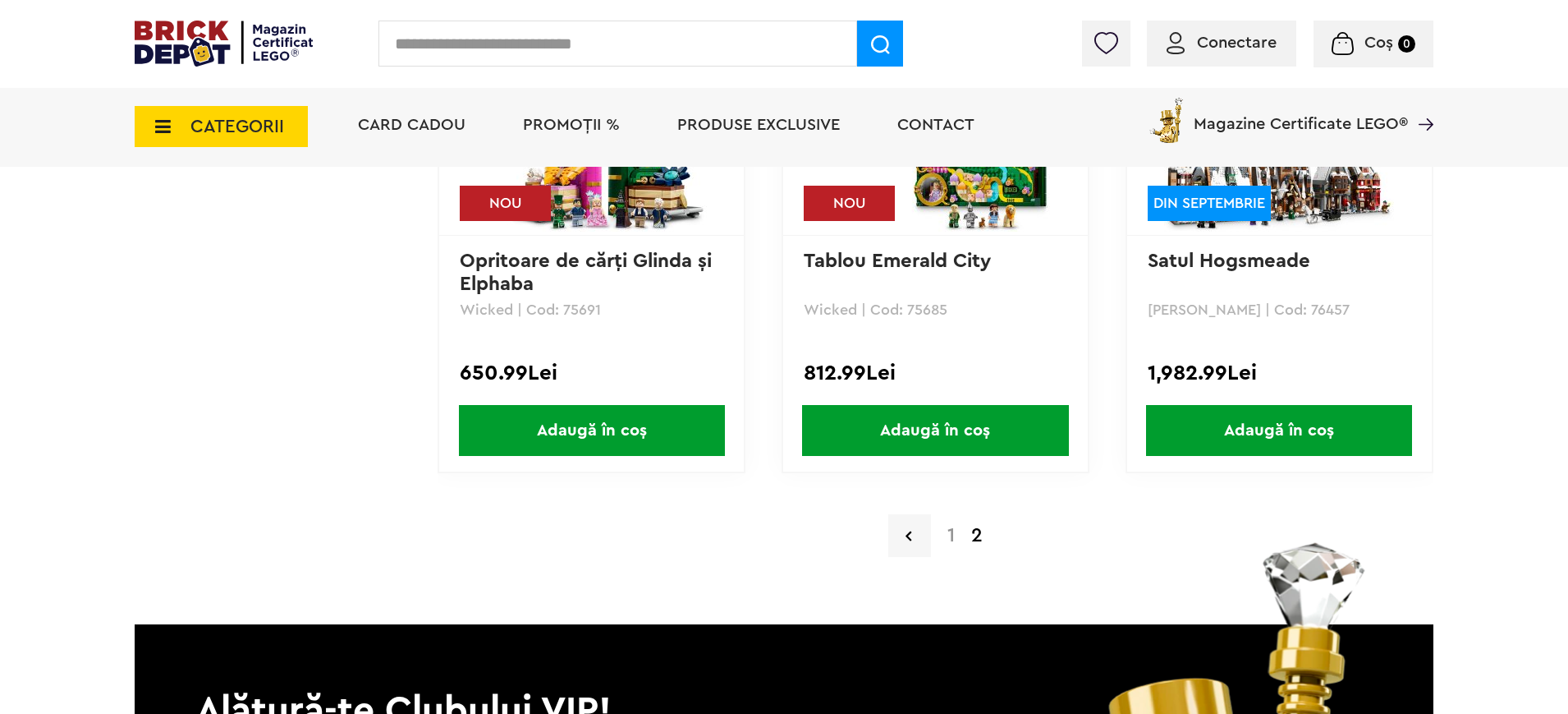
scroll to position [13114, 0]
